Goal: Download file/media

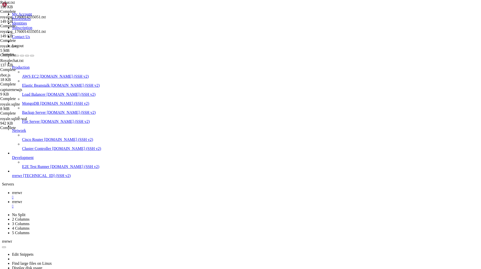
scroll to position [2, 1]
click at [22, 190] on span "rrerwr" at bounding box center [17, 192] width 10 height 4
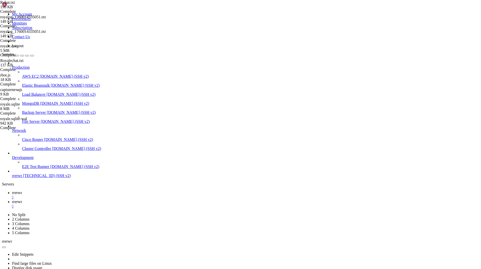
click at [38, 178] on div "Production AWS EC2 [DOMAIN_NAME] (SSH v2) Elastic Beanstalk [DOMAIN_NAME] (SSH …" at bounding box center [240, 119] width 477 height 117
click at [34, 178] on div "Production AWS EC2 [DOMAIN_NAME] (SSH v2) Elastic Beanstalk [DOMAIN_NAME] (SSH …" at bounding box center [240, 119] width 477 height 117
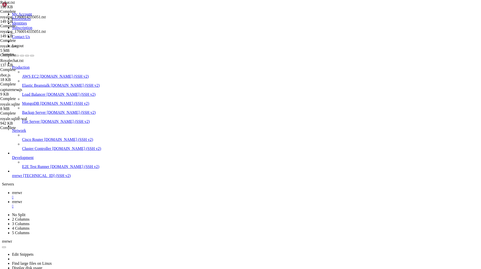
scroll to position [24844, 0]
click at [37, 178] on div "Production AWS EC2 [DOMAIN_NAME] (SSH v2) Elastic Beanstalk [DOMAIN_NAME] (SSH …" at bounding box center [240, 119] width 477 height 117
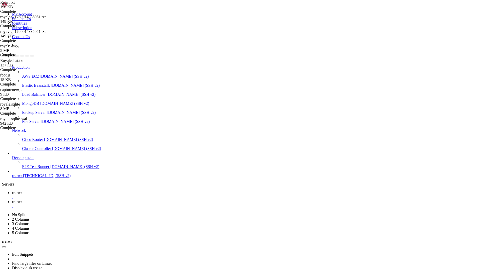
scroll to position [24895, 0]
click at [102, 199] on link "rrerwr " at bounding box center [245, 203] width 467 height 9
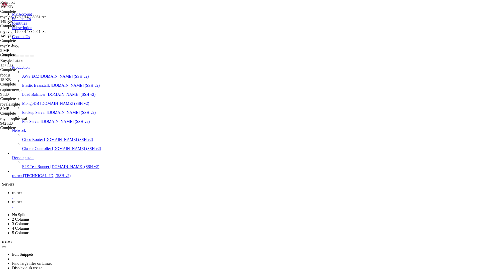
type input "/home/ubuntu/nodejs"
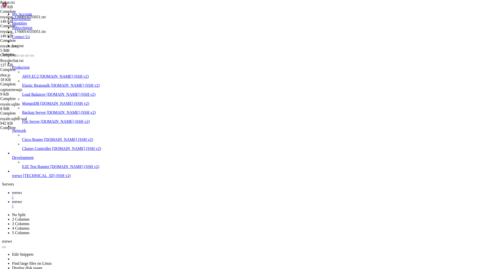
click at [22, 190] on span "rrerwr" at bounding box center [17, 192] width 10 height 4
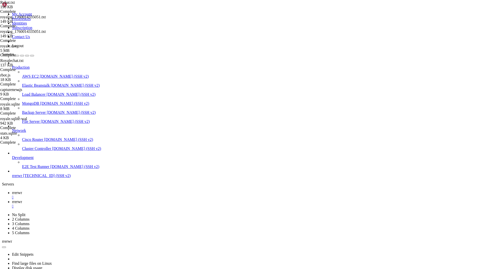
scroll to position [25317, 0]
click at [98, 199] on link "rrerwr " at bounding box center [245, 203] width 467 height 9
click at [22, 190] on span "rrerwr" at bounding box center [17, 192] width 10 height 4
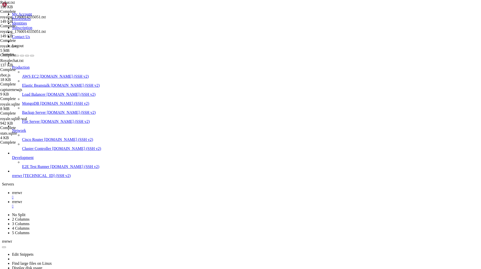
click at [95, 199] on link "rrerwr " at bounding box center [245, 203] width 467 height 9
